Goal: Information Seeking & Learning: Learn about a topic

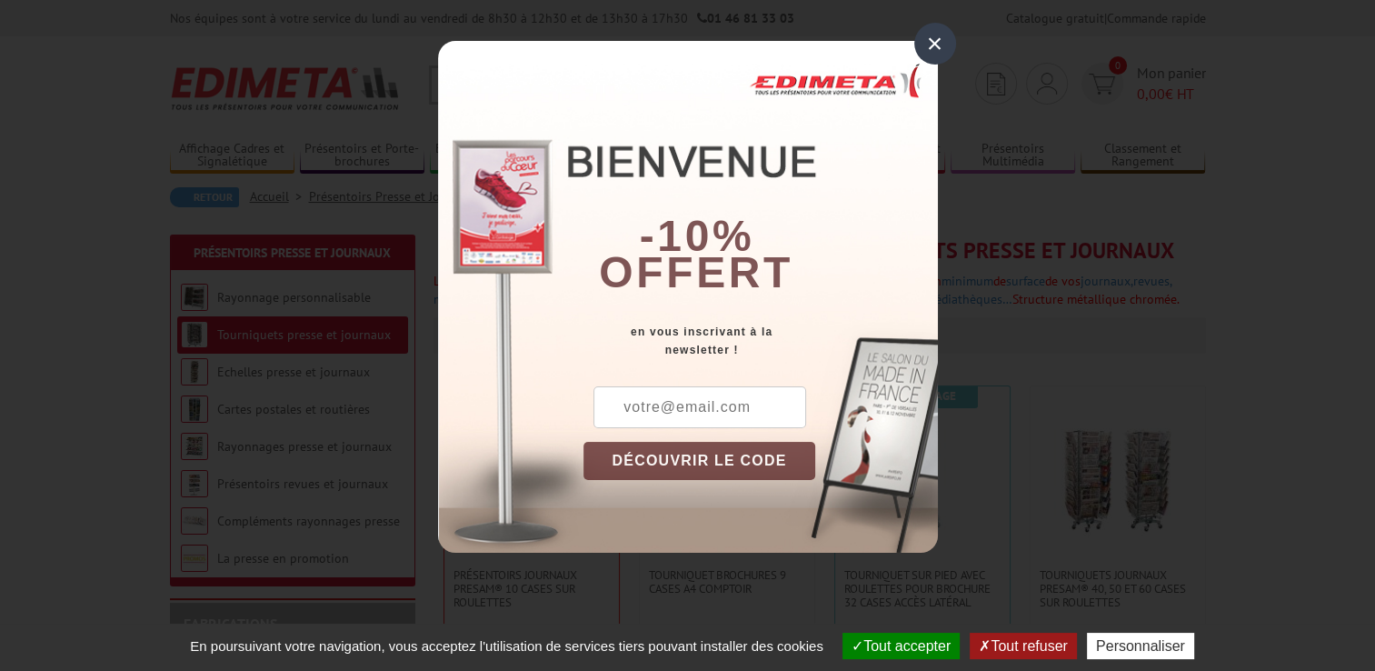
click at [940, 42] on div "×" at bounding box center [935, 44] width 42 height 42
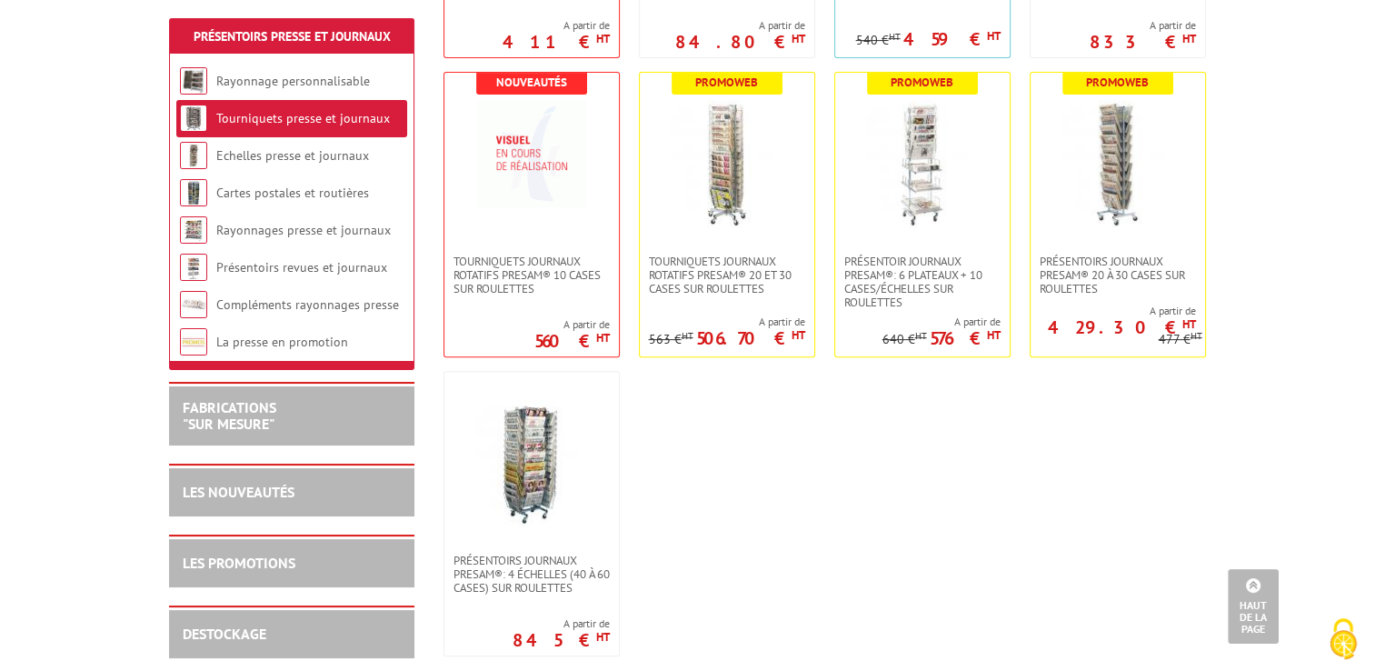
scroll to position [568, 0]
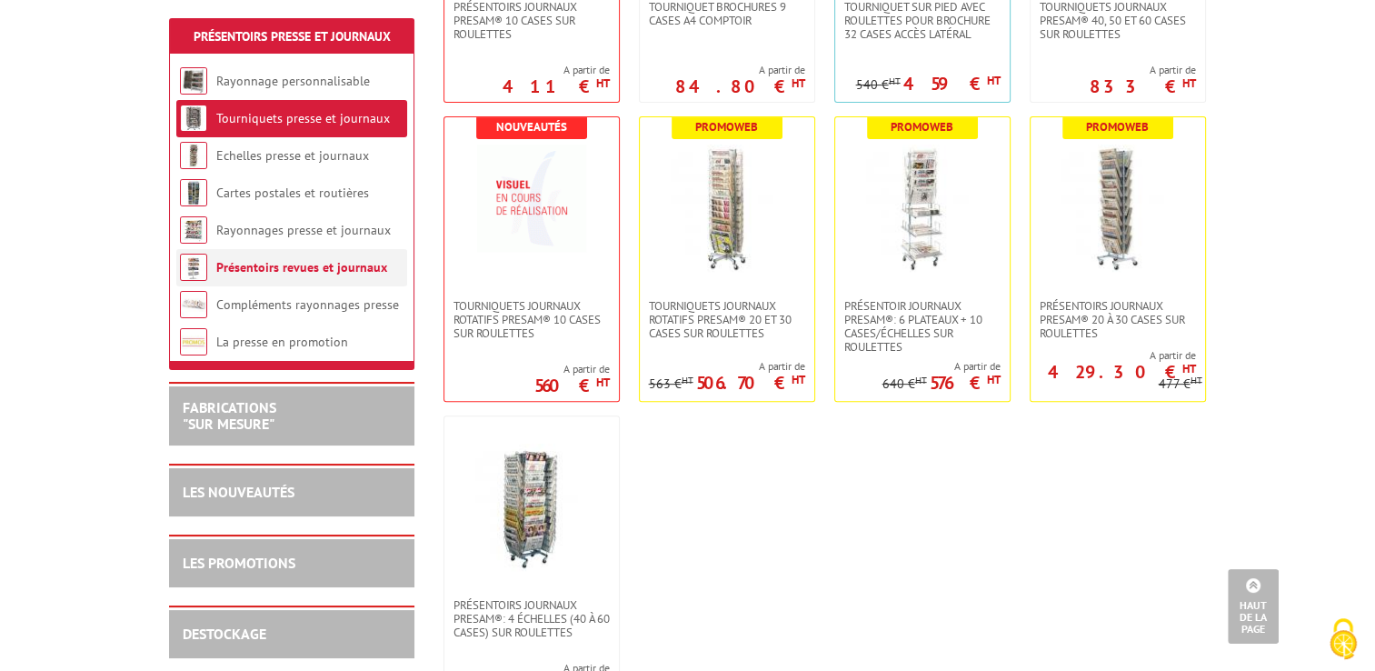
click at [323, 269] on link "Présentoirs revues et journaux" at bounding box center [301, 267] width 171 height 16
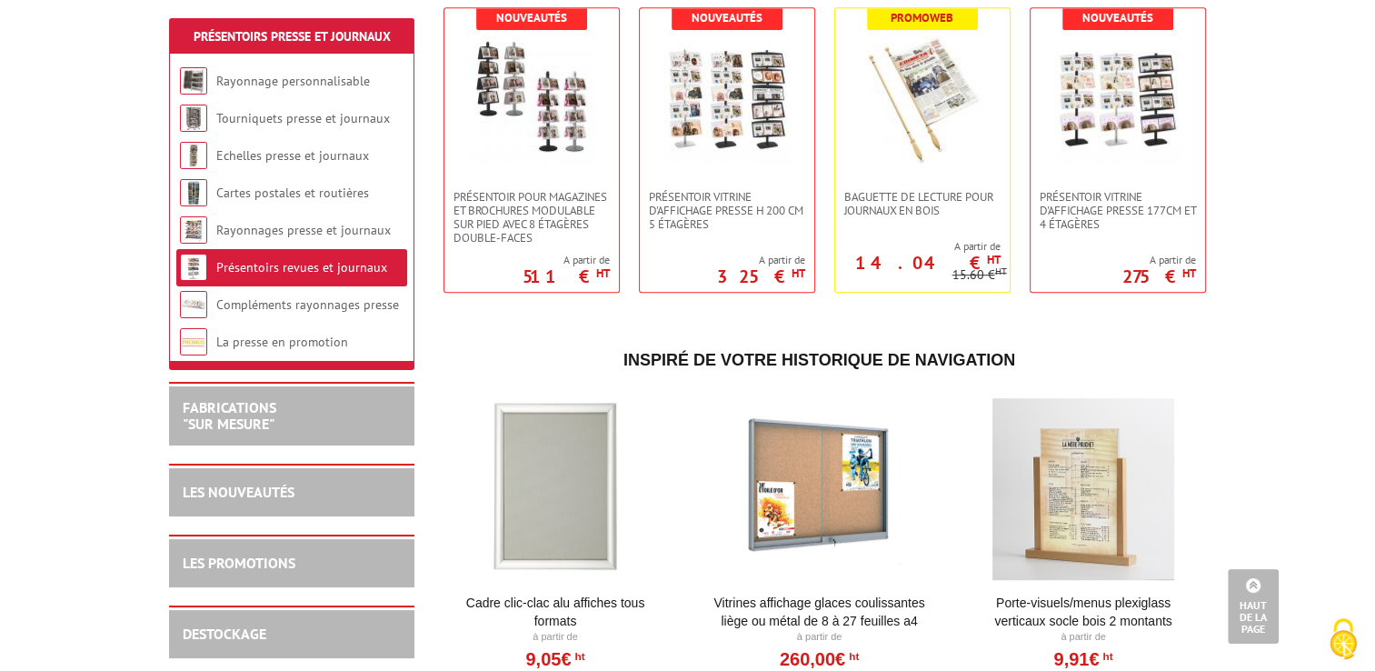
scroll to position [999, 0]
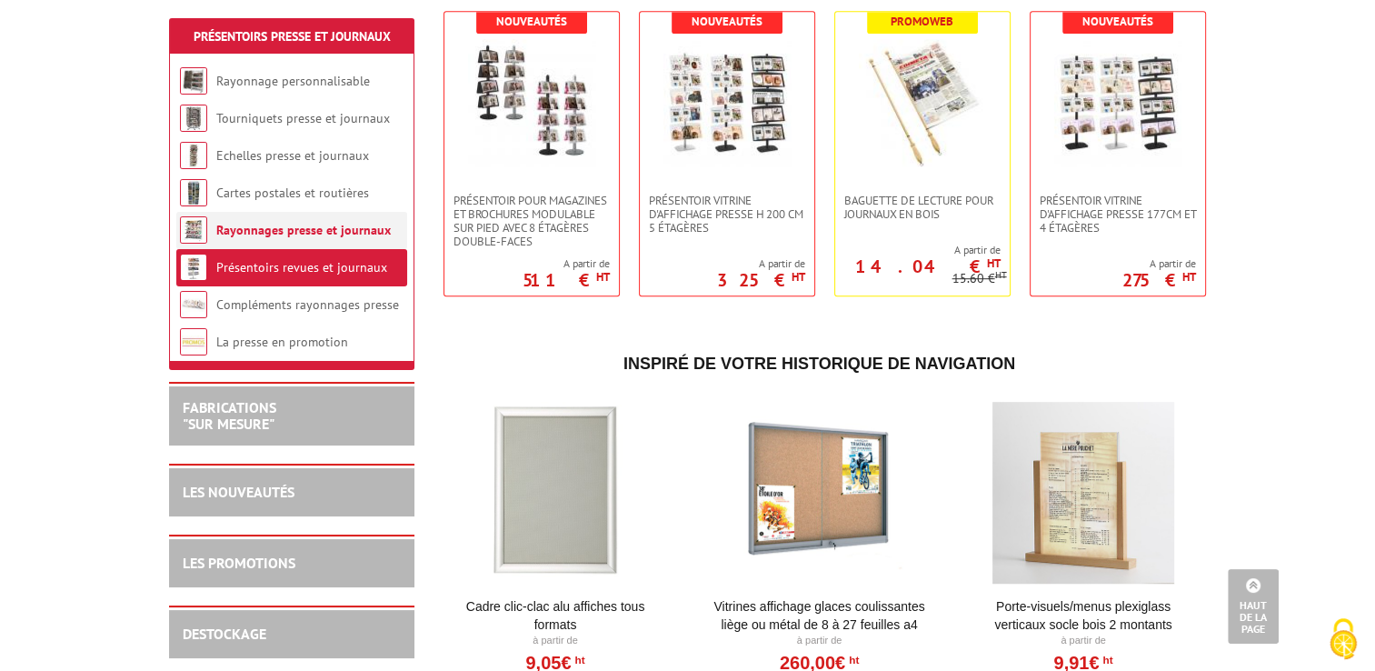
click at [266, 234] on link "Rayonnages presse et journaux" at bounding box center [303, 230] width 174 height 16
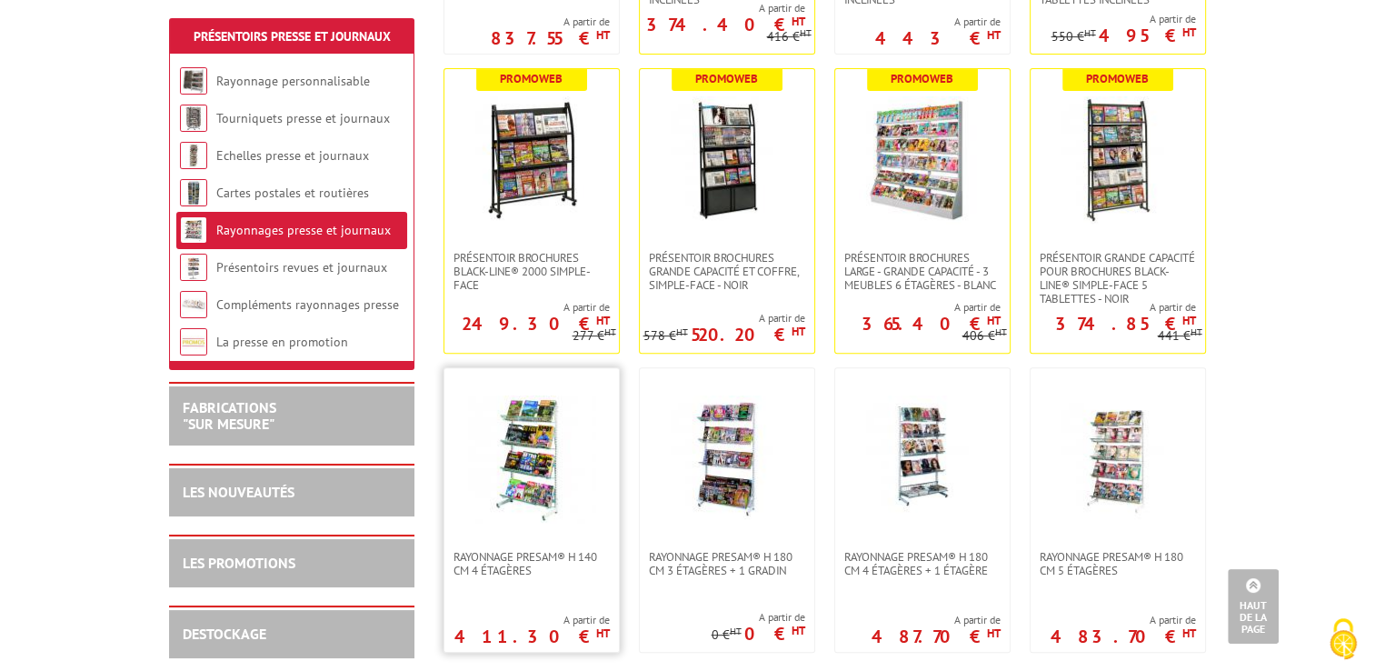
scroll to position [454, 0]
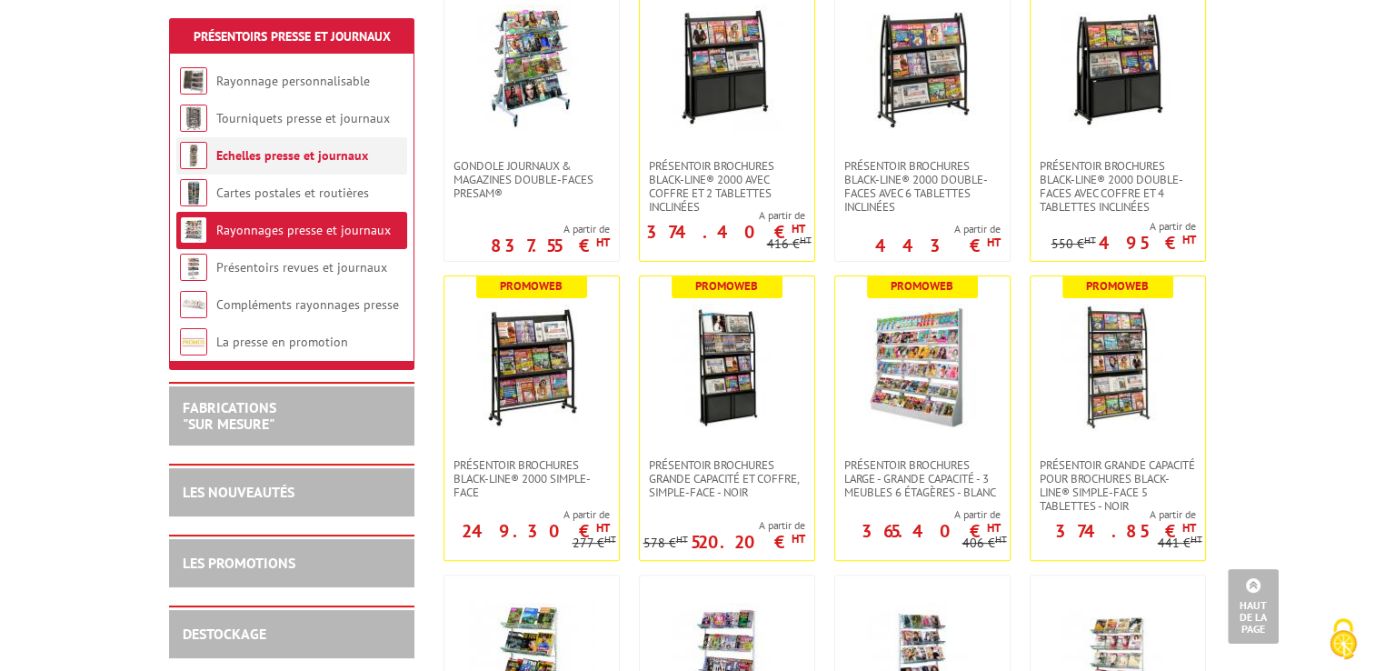
click at [292, 156] on link "Echelles presse et journaux" at bounding box center [292, 155] width 152 height 16
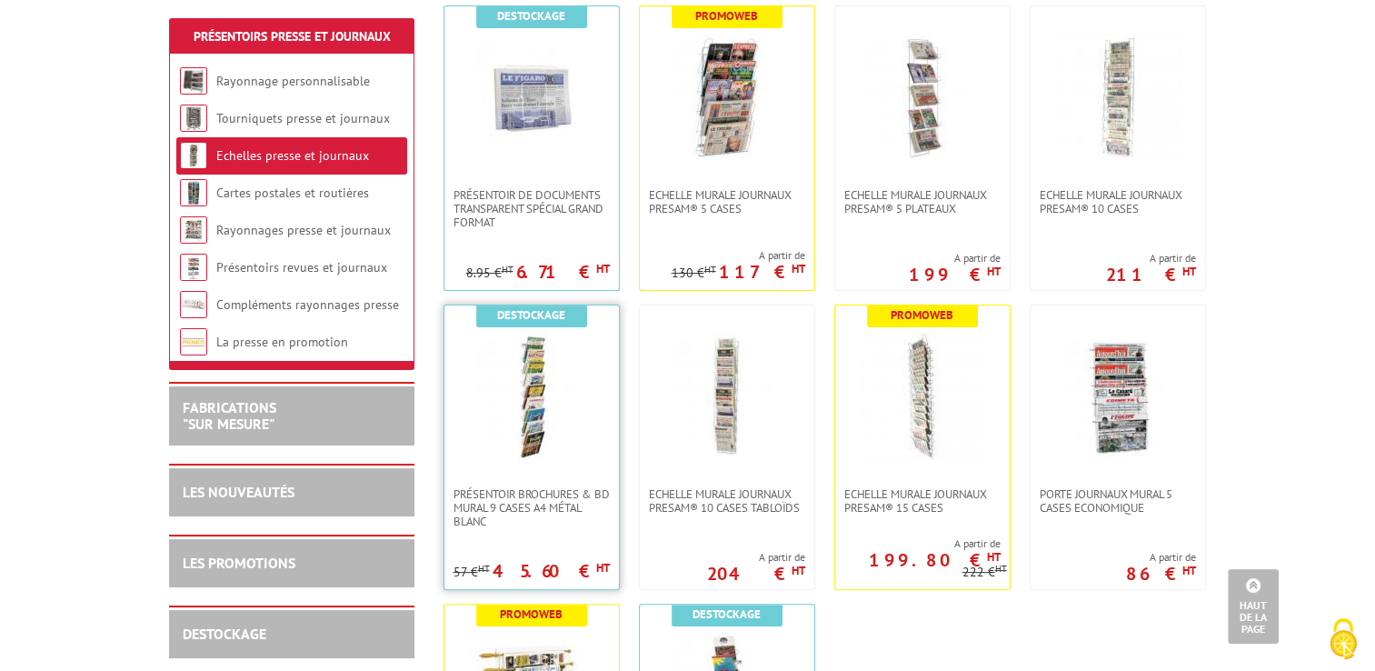
scroll to position [454, 0]
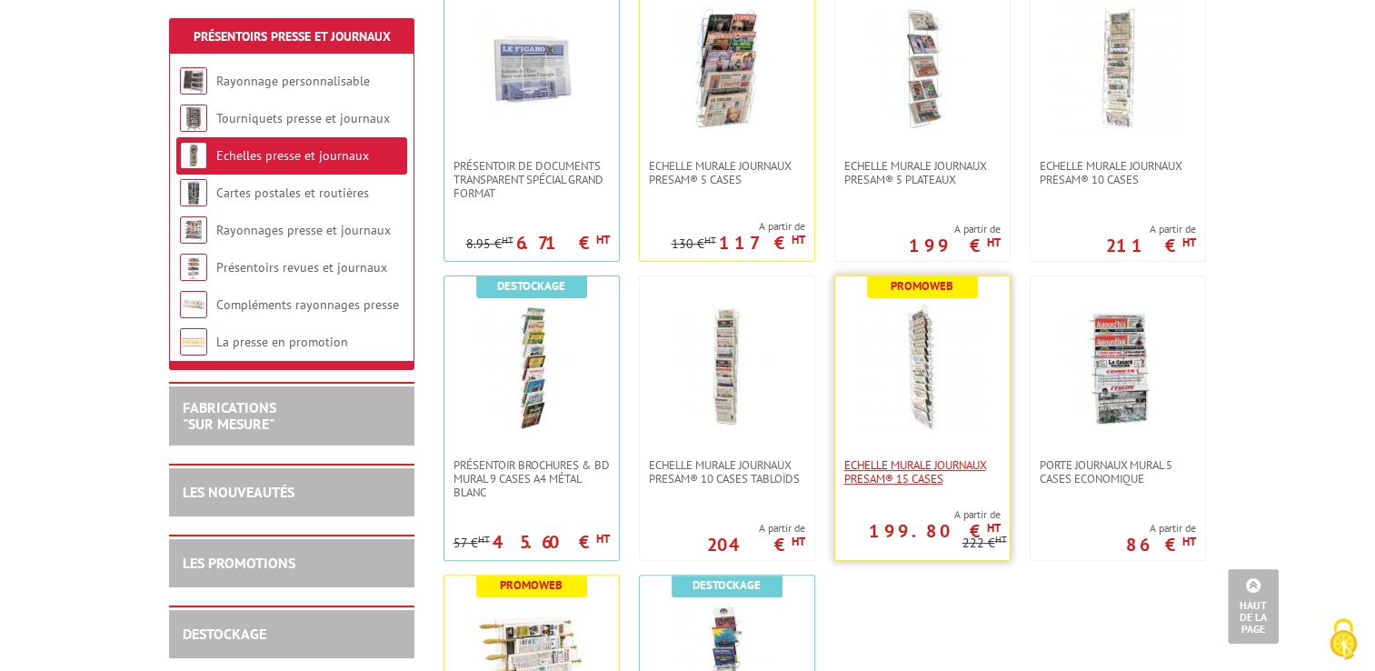
click at [887, 472] on span "Echelle murale journaux Presam® 15 cases" at bounding box center [922, 471] width 156 height 27
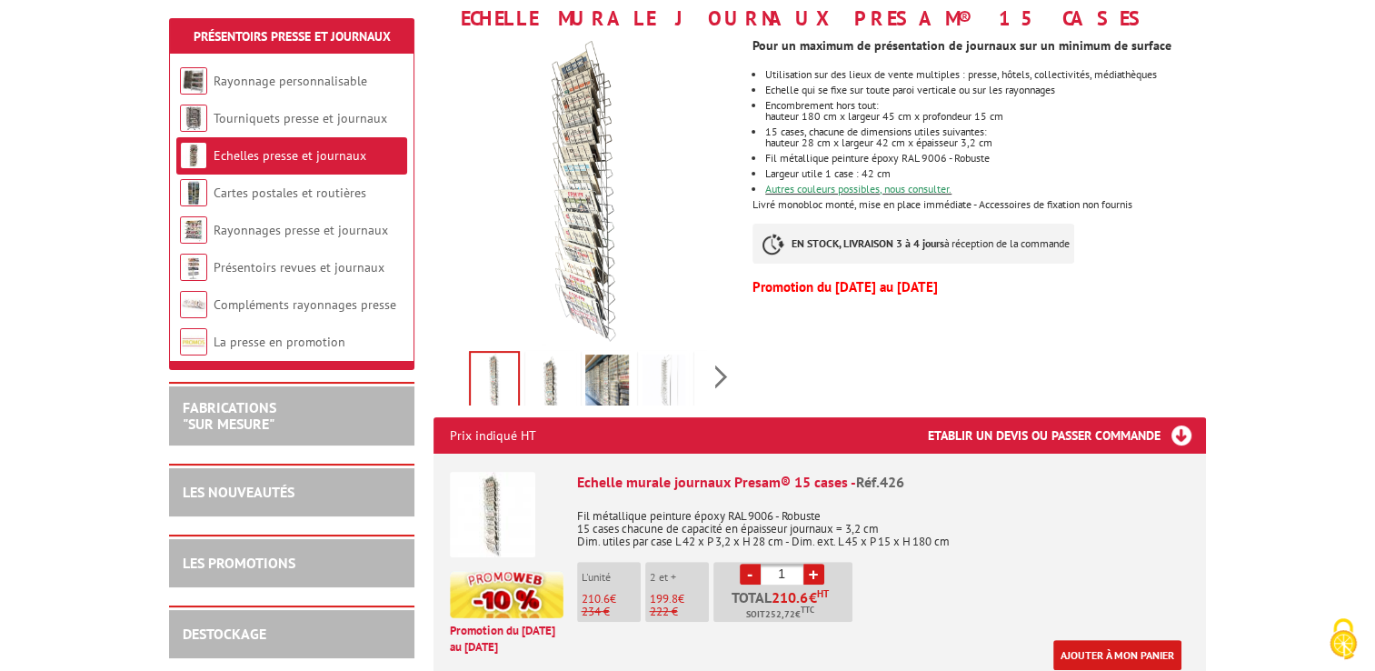
scroll to position [363, 0]
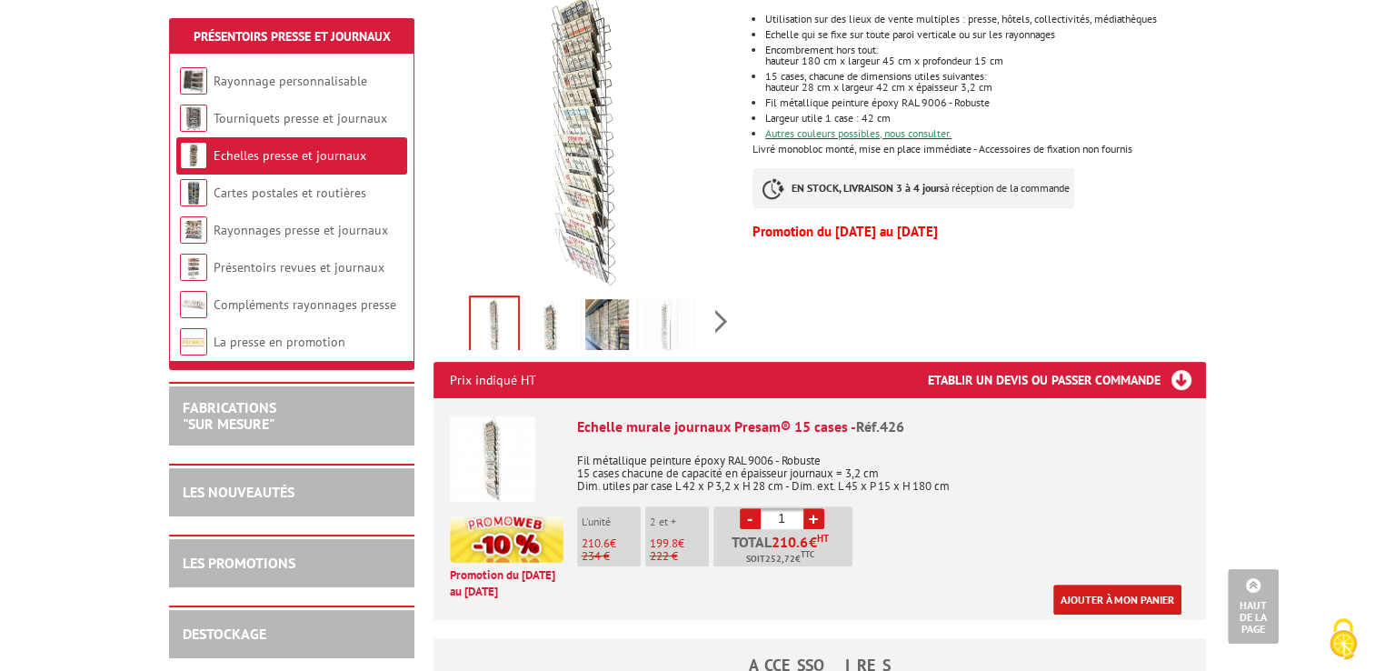
click at [557, 333] on img at bounding box center [551, 327] width 44 height 56
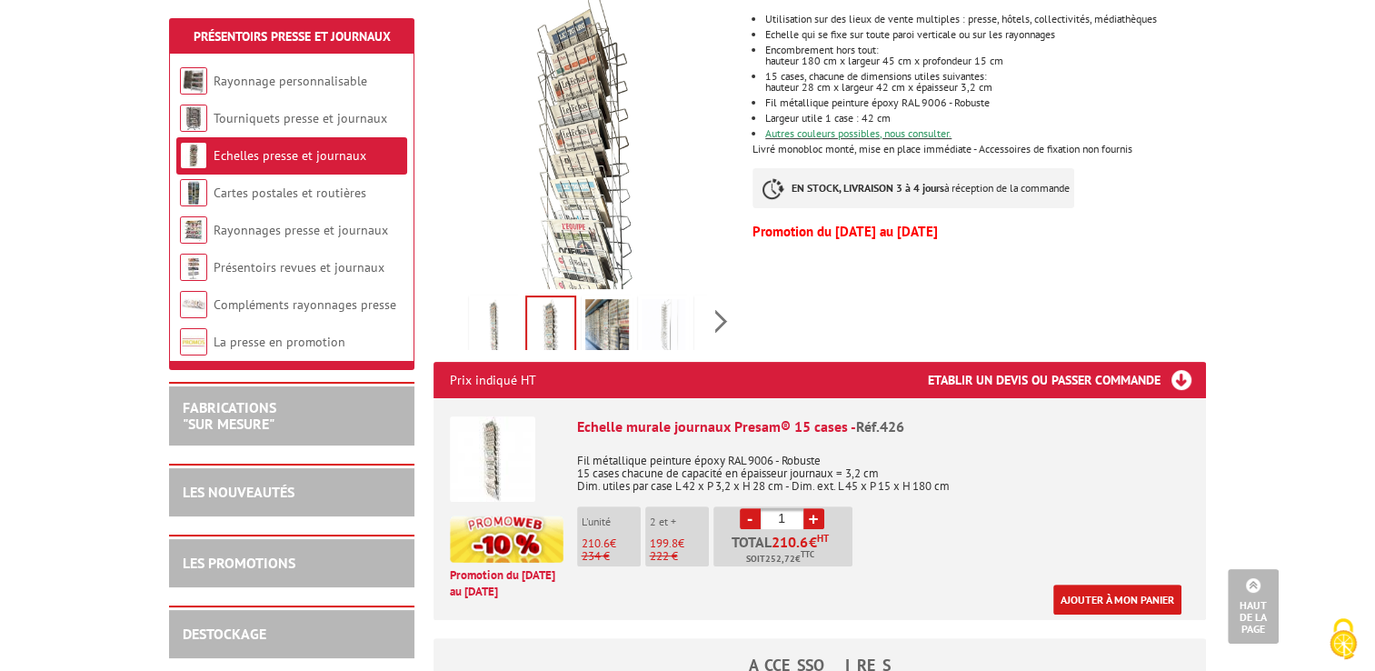
click at [593, 323] on img at bounding box center [607, 327] width 44 height 56
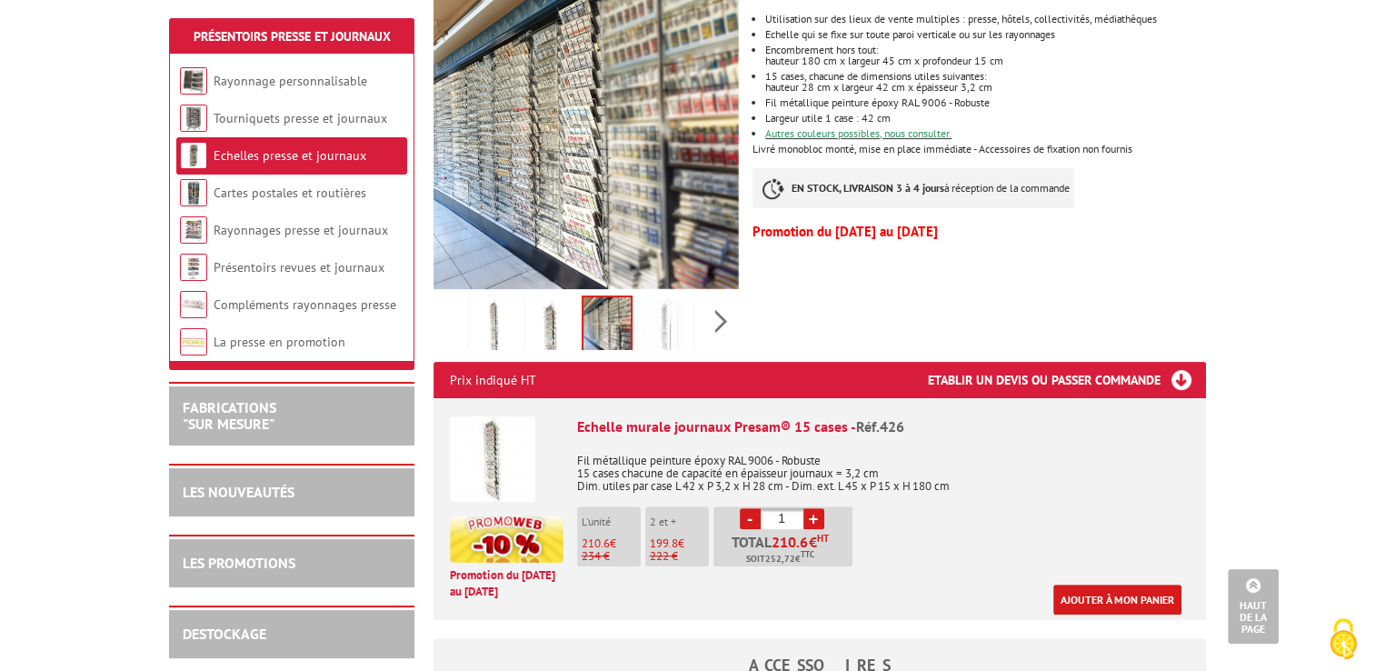
click at [659, 323] on img at bounding box center [663, 327] width 44 height 56
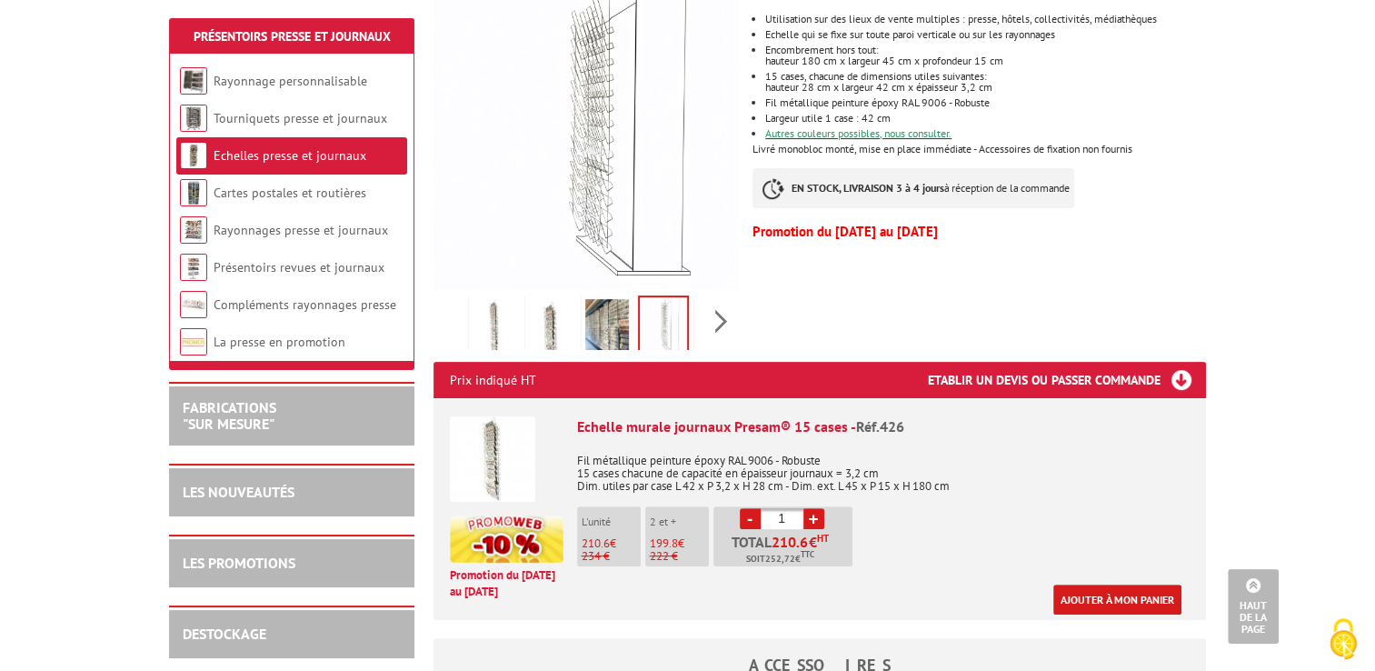
click at [612, 323] on img at bounding box center [607, 327] width 44 height 56
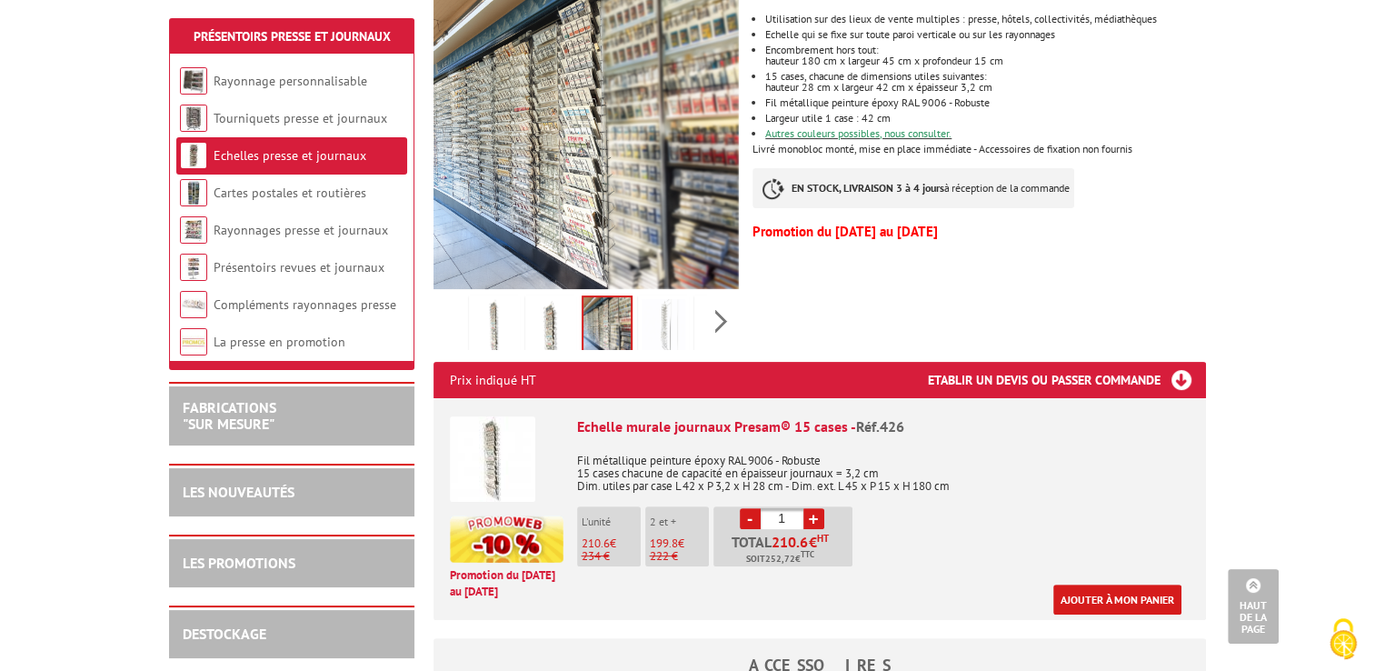
click at [560, 325] on img at bounding box center [551, 327] width 44 height 56
